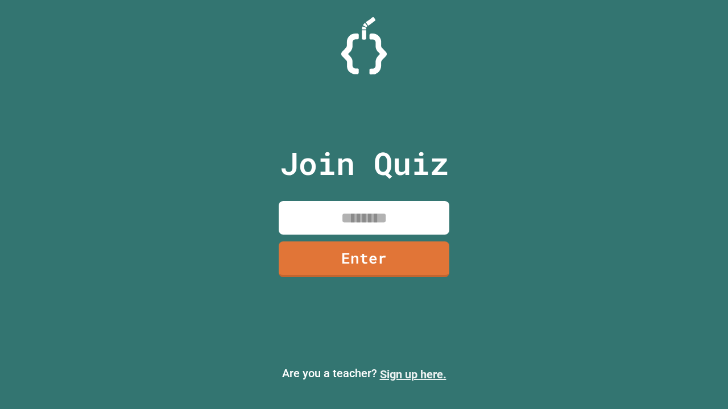
click at [413, 375] on link "Sign up here." at bounding box center [413, 375] width 67 height 14
